Goal: Task Accomplishment & Management: Use online tool/utility

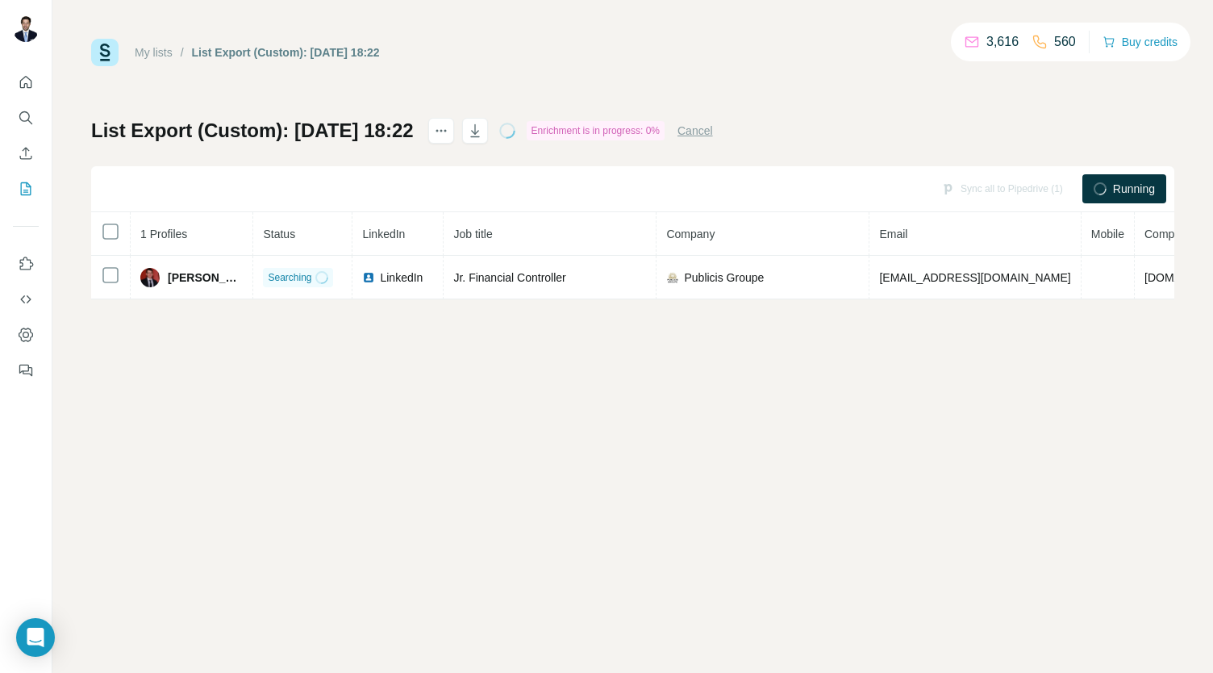
click at [985, 312] on div "My lists / List Export (Custom): [DATE] 18:22 3,616 560 Buy credits List Export…" at bounding box center [632, 336] width 1160 height 673
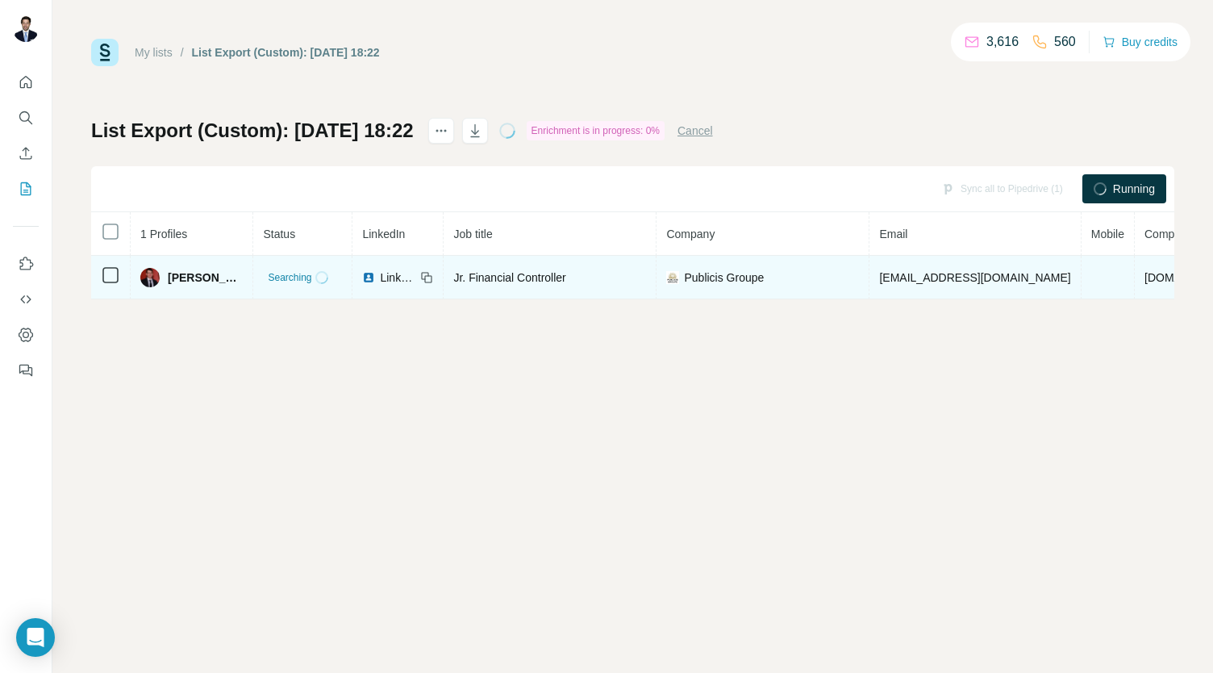
click at [938, 276] on span "[EMAIL_ADDRESS][DOMAIN_NAME]" at bounding box center [974, 277] width 191 height 13
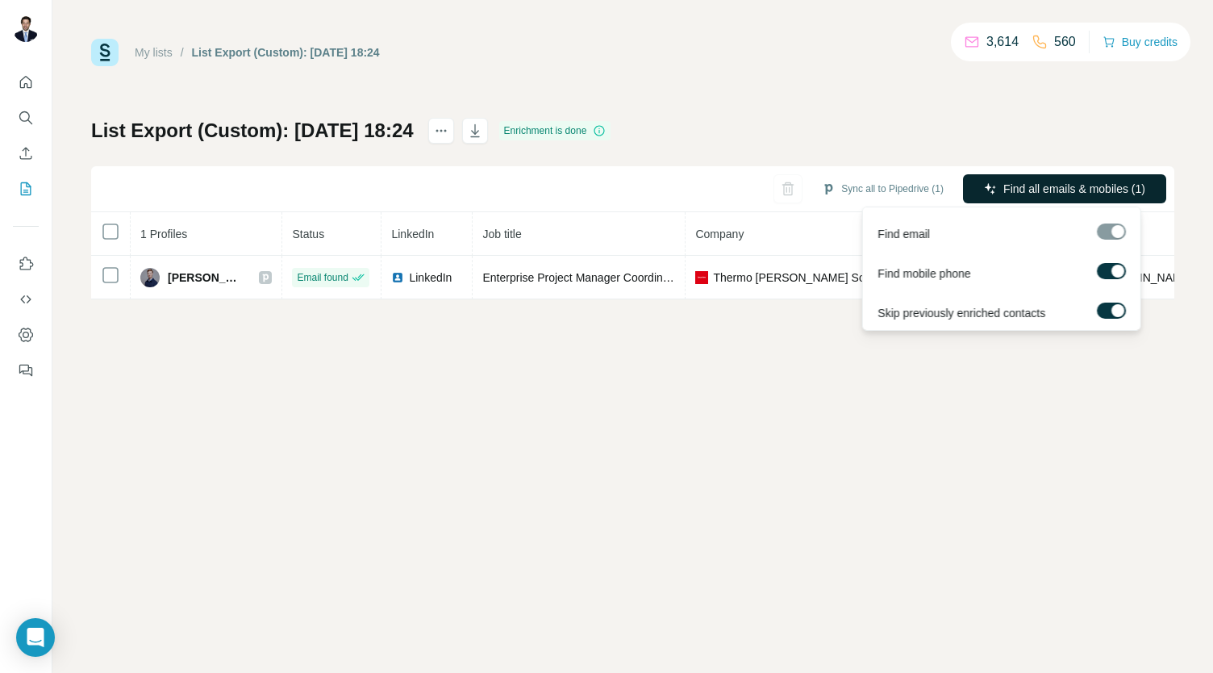
click at [1037, 184] on span "Find all emails & mobiles (1)" at bounding box center [1074, 189] width 142 height 16
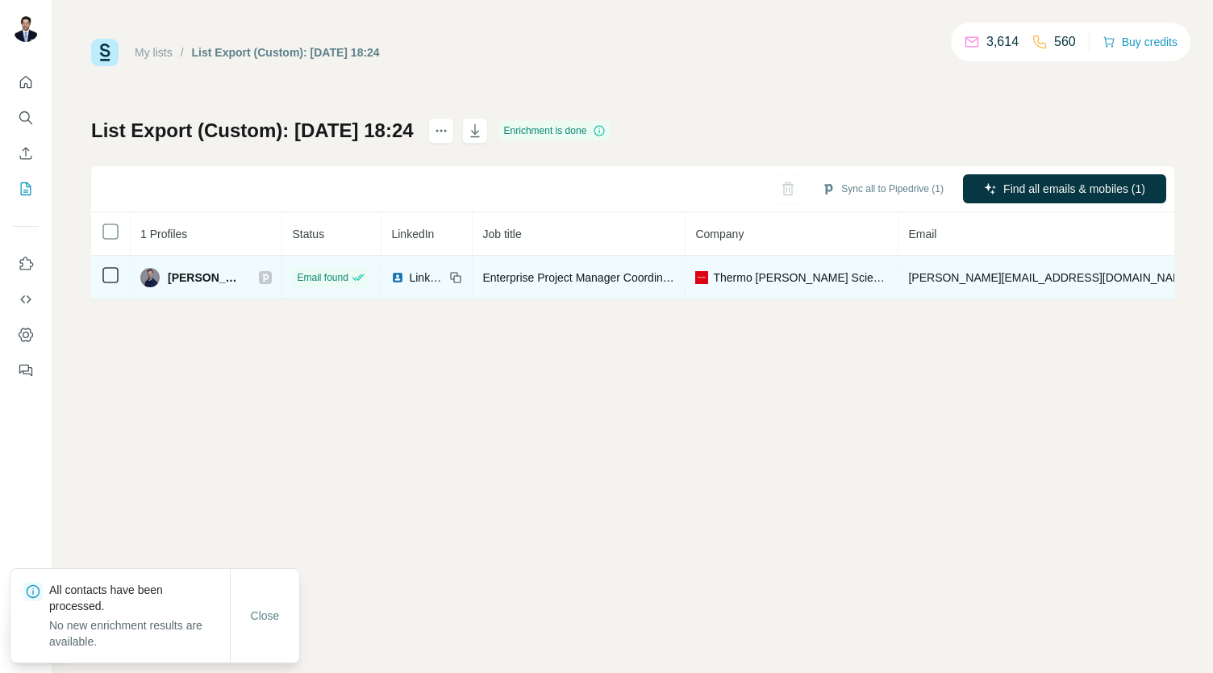
click at [948, 283] on td "jacob.joensson@thermofisher.com" at bounding box center [1050, 278] width 304 height 44
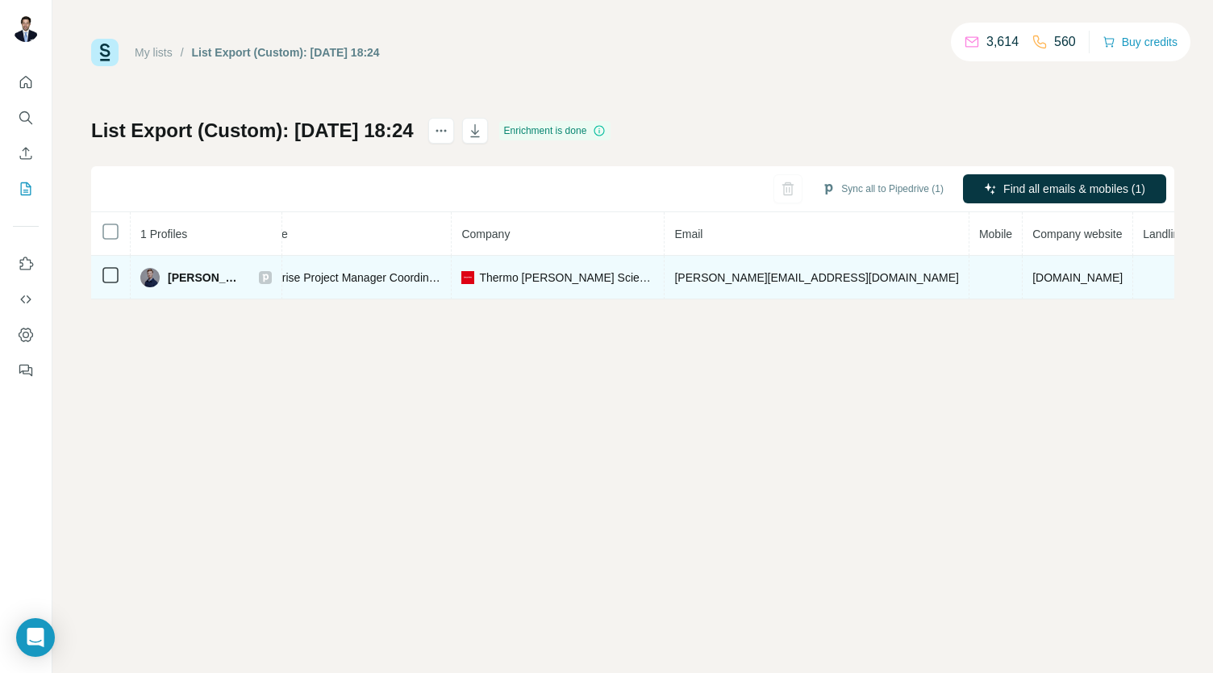
click at [260, 275] on icon at bounding box center [265, 277] width 10 height 13
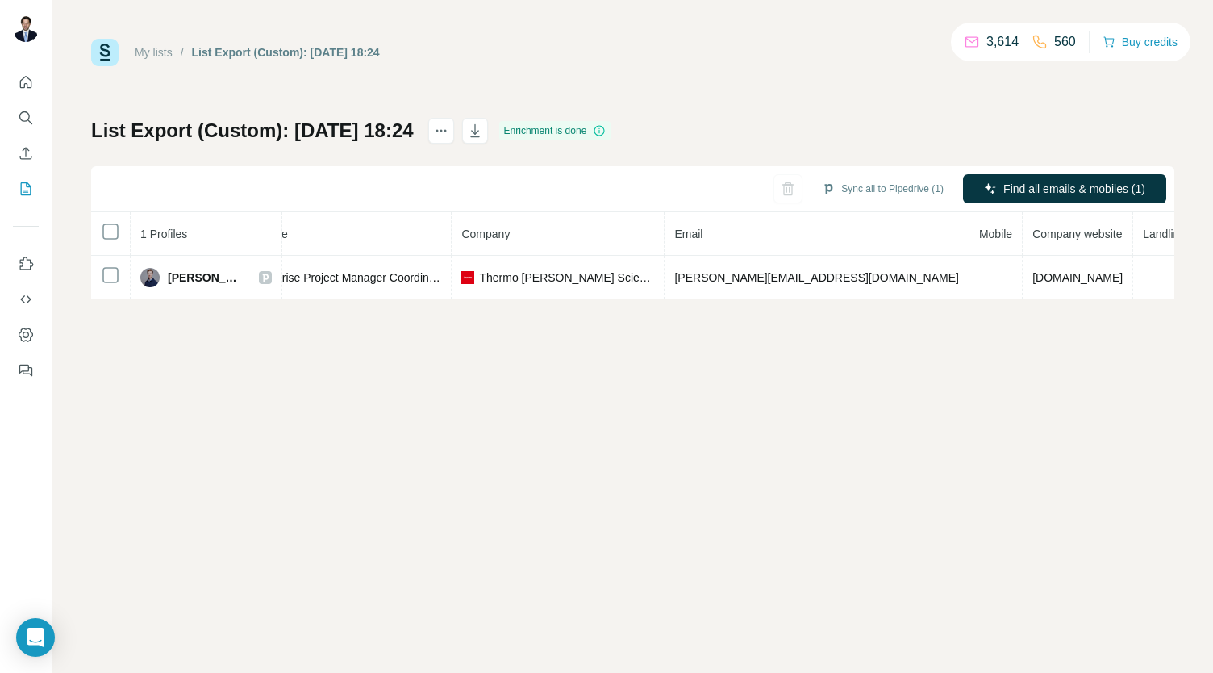
click at [965, 44] on icon at bounding box center [972, 42] width 16 height 16
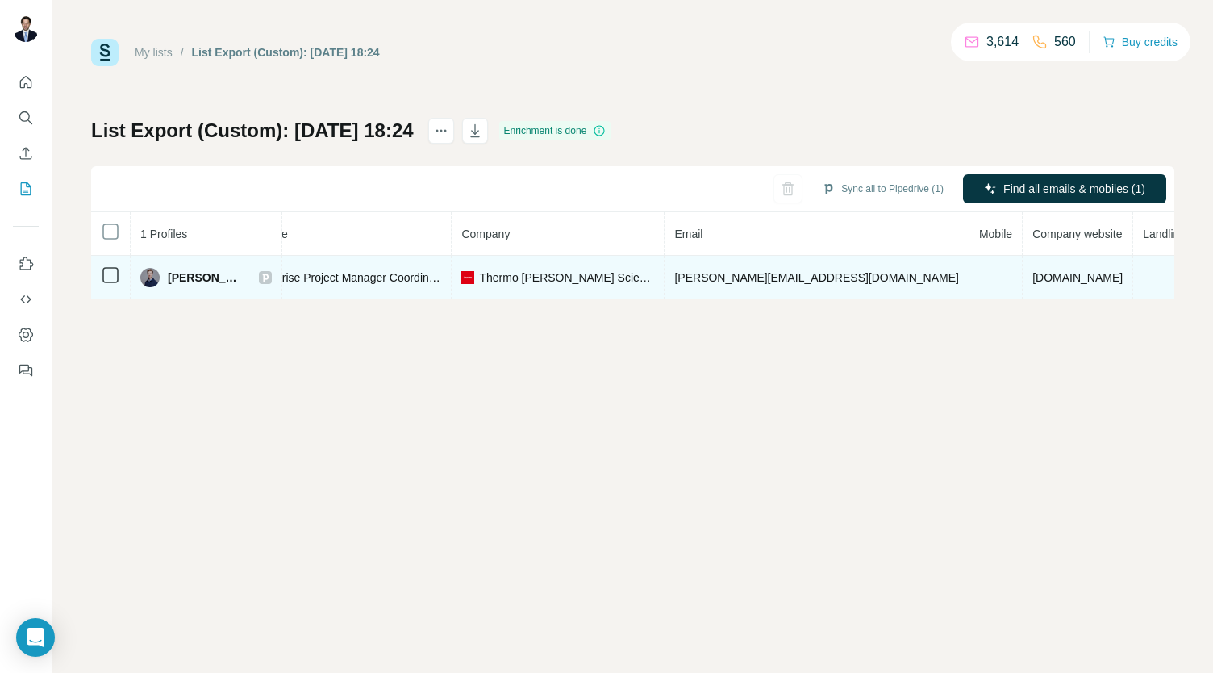
scroll to position [0, 0]
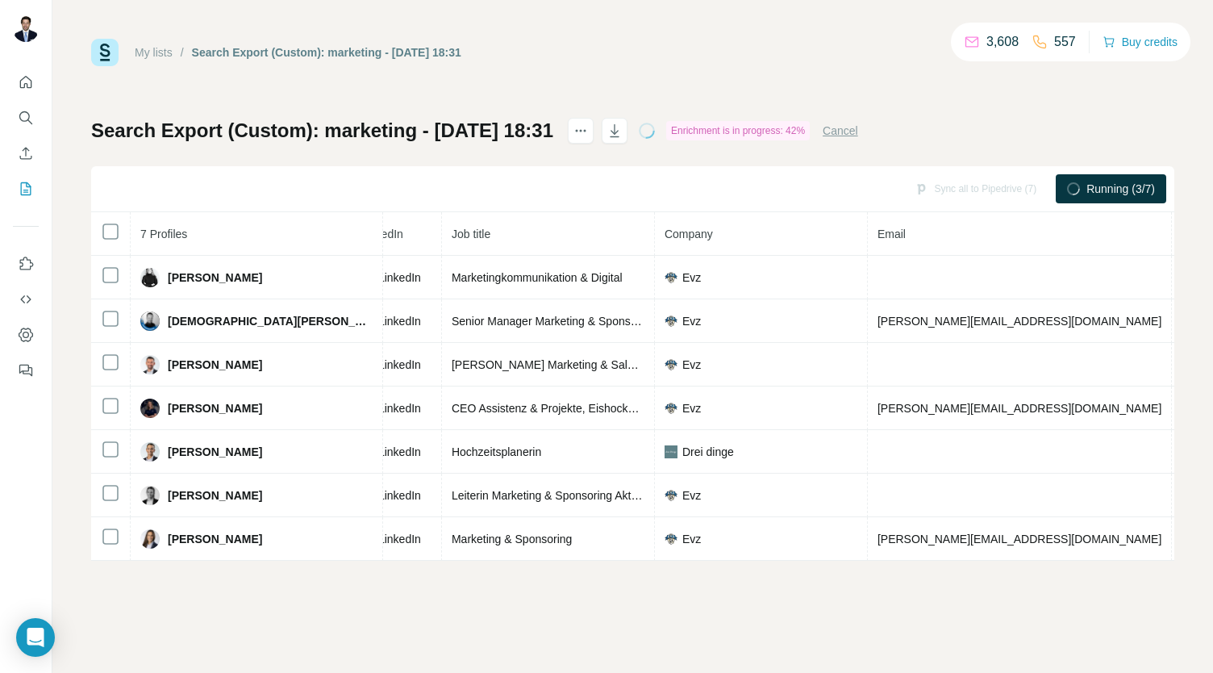
scroll to position [0, 132]
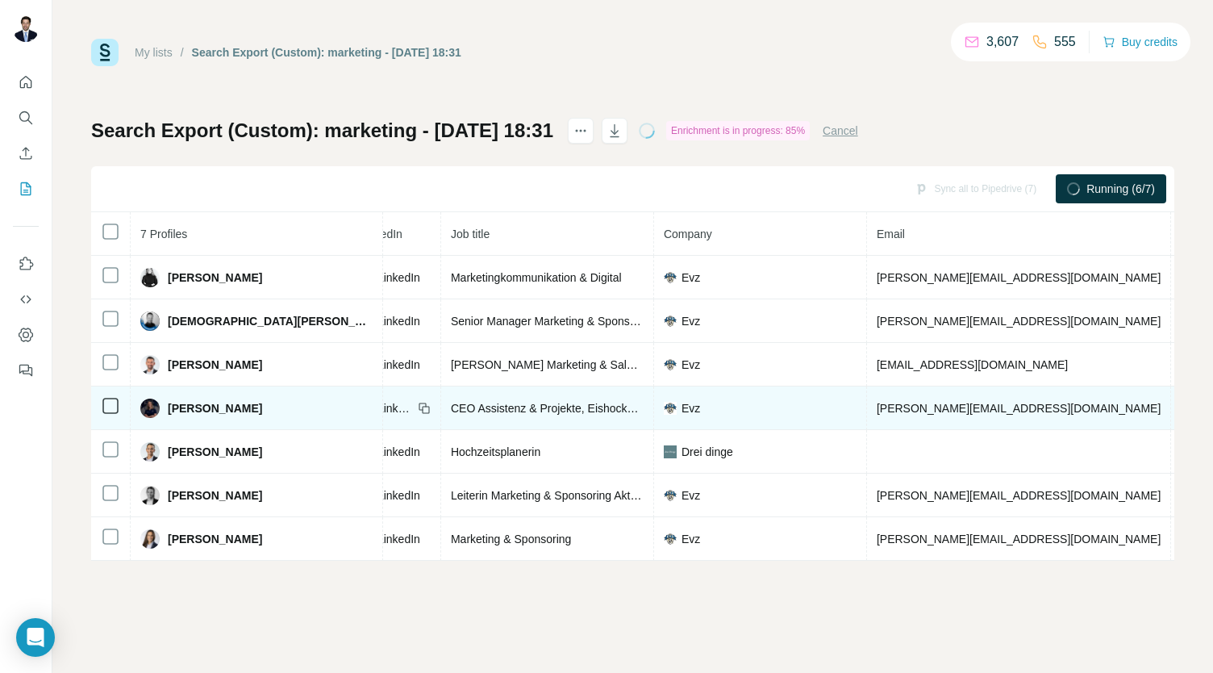
drag, startPoint x: 776, startPoint y: 280, endPoint x: 830, endPoint y: 419, distance: 148.9
click at [867, 419] on td "[PERSON_NAME][EMAIL_ADDRESS][DOMAIN_NAME]" at bounding box center [1019, 408] width 304 height 44
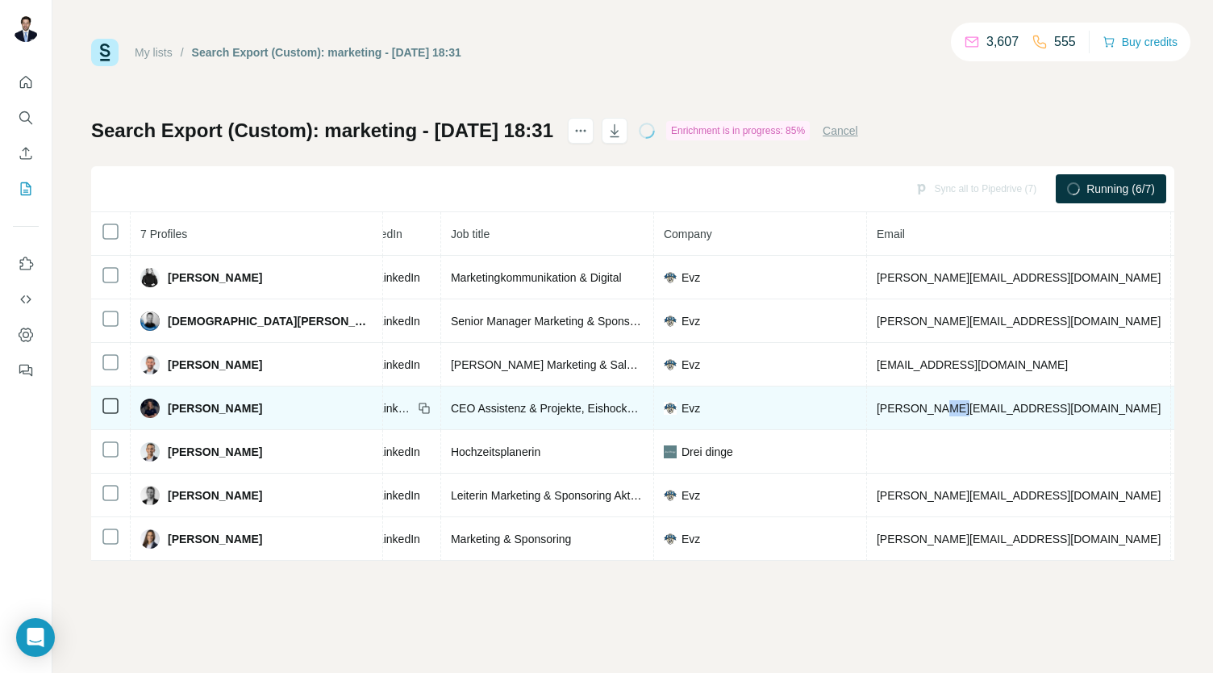
click at [867, 419] on td "[PERSON_NAME][EMAIL_ADDRESS][DOMAIN_NAME]" at bounding box center [1019, 408] width 304 height 44
